Goal: Information Seeking & Learning: Understand process/instructions

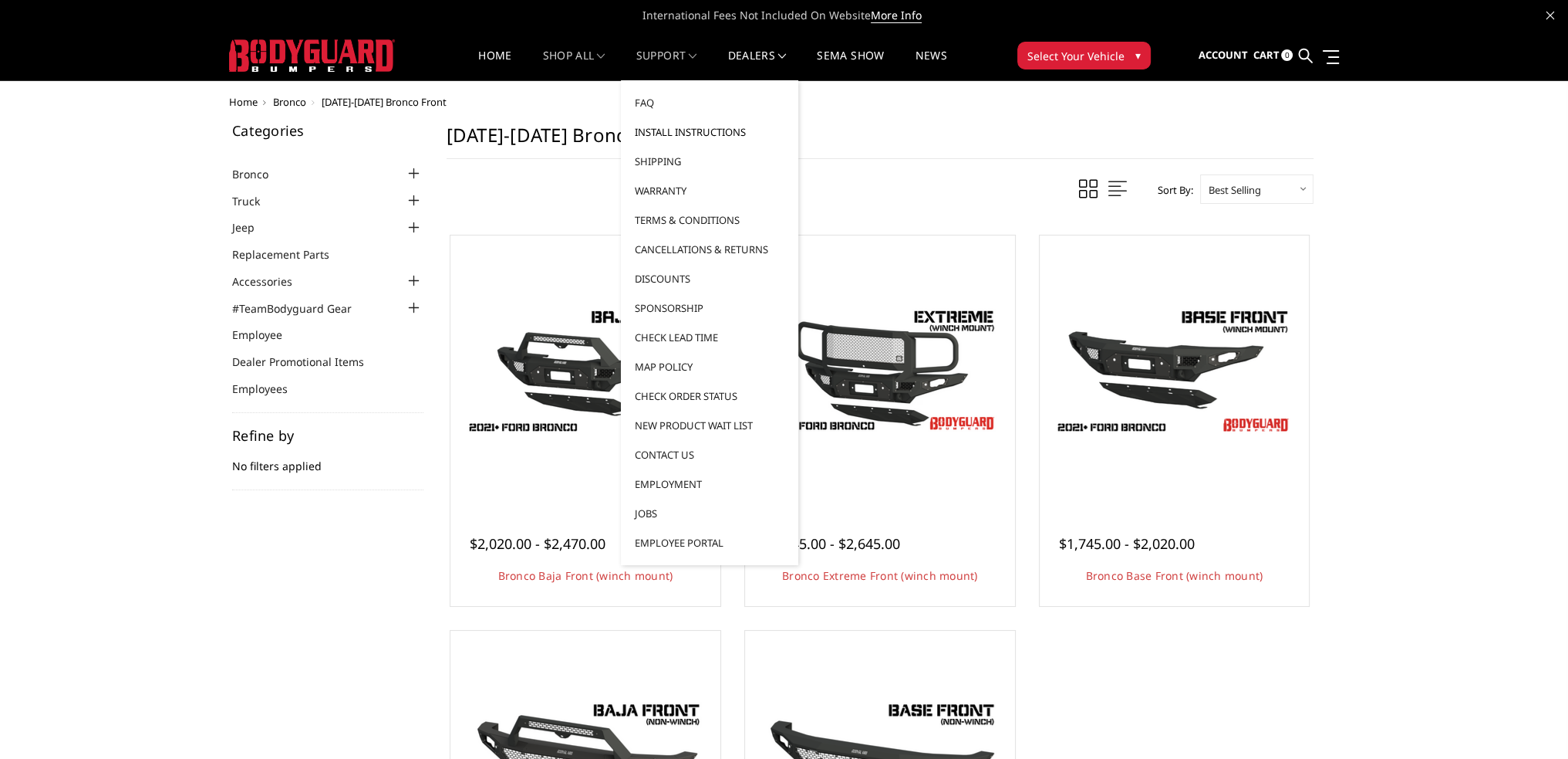
click at [666, 126] on link "Install Instructions" at bounding box center [710, 132] width 165 height 29
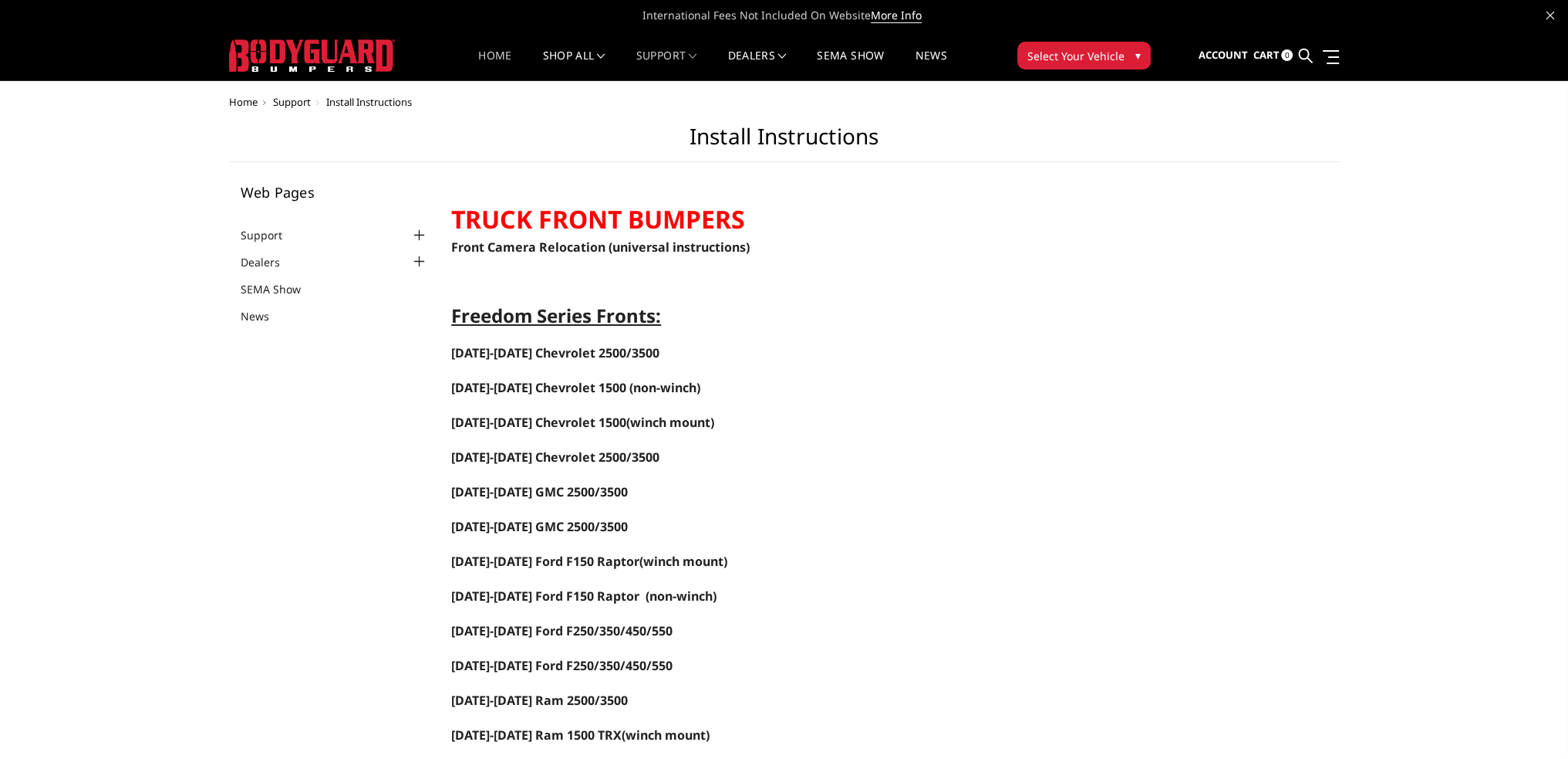
click at [489, 58] on link "Home" at bounding box center [495, 65] width 33 height 30
